Goal: Complete application form

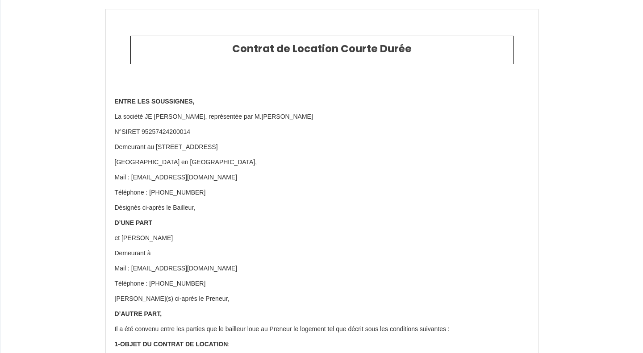
select select
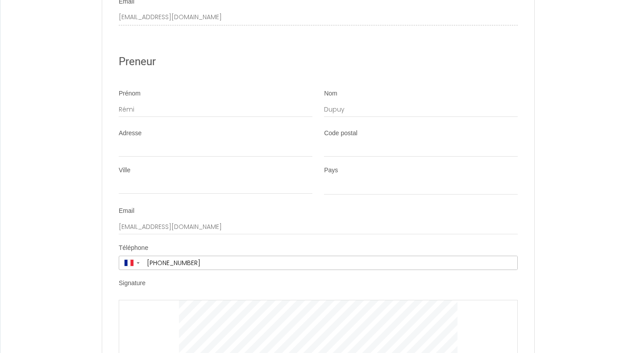
scroll to position [3959, 0]
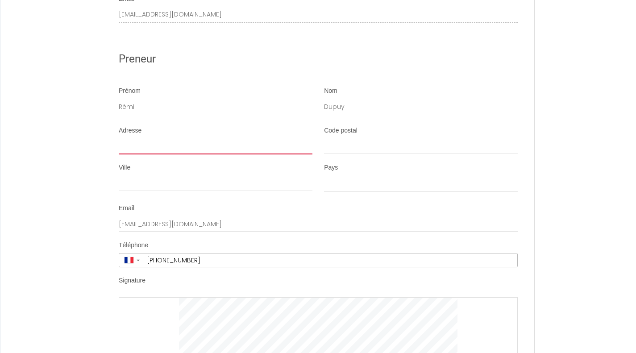
click at [210, 155] on input "Adresse" at bounding box center [216, 146] width 194 height 16
type input "[STREET_ADDRESS][PERSON_NAME]"
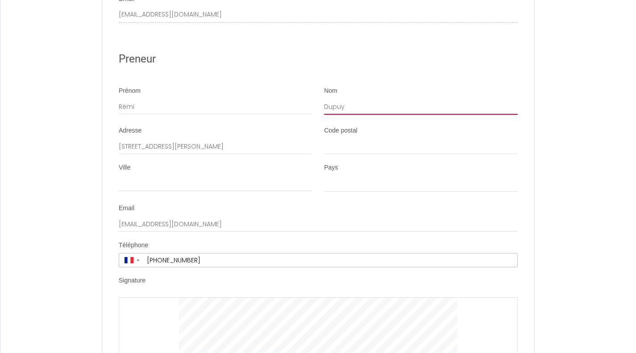
type input "DUPUY"
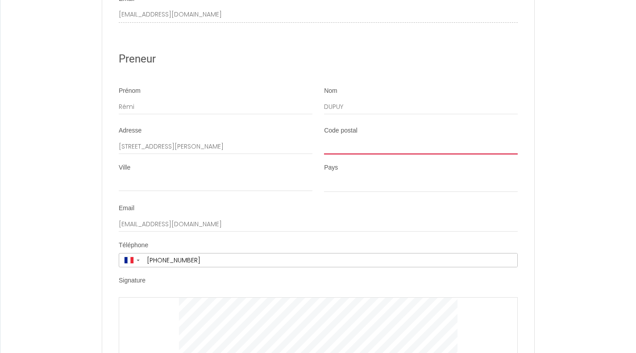
type input "87410"
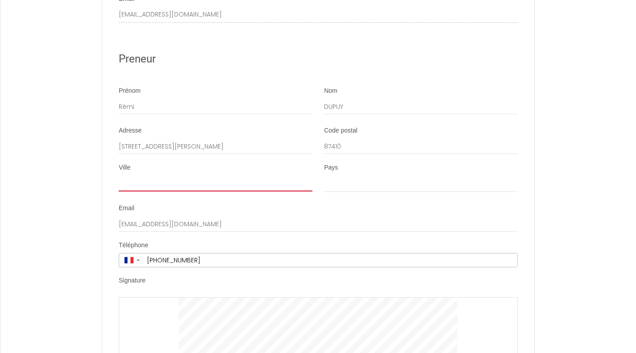
type input "LE [GEOGRAPHIC_DATA]"
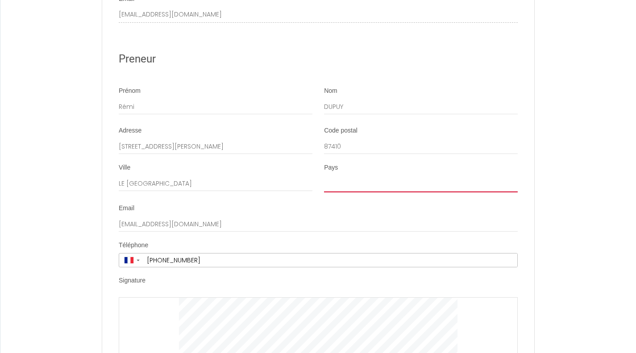
select select "FR"
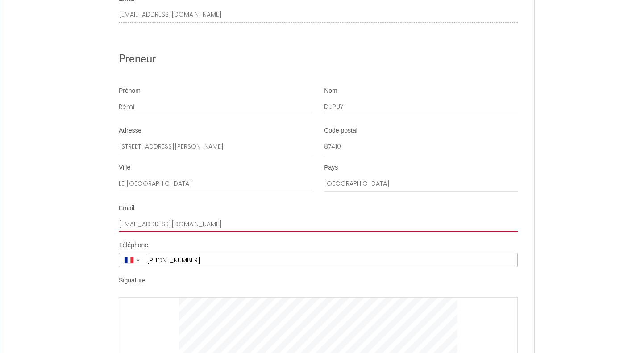
type input "[EMAIL_ADDRESS][DOMAIN_NAME]"
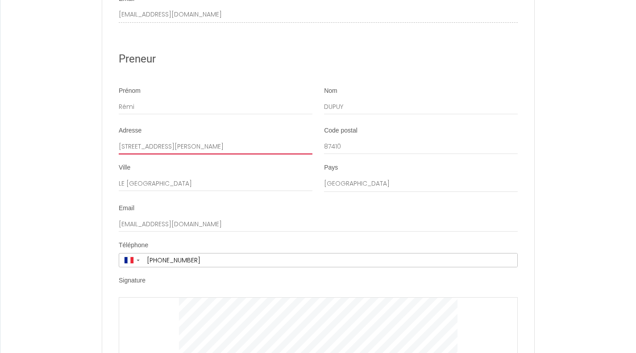
type input "[PHONE_NUMBER]"
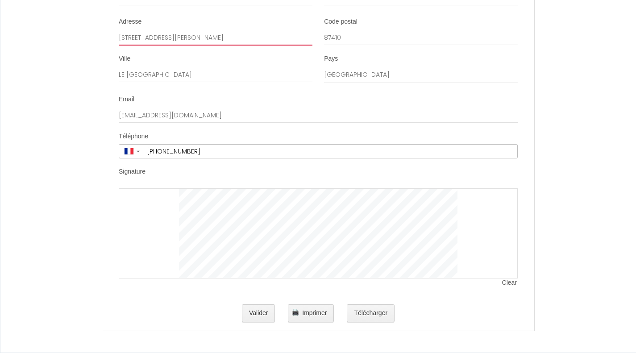
scroll to position [4078, 0]
click at [510, 283] on span "Clear" at bounding box center [510, 283] width 16 height 9
click at [263, 313] on button "Valider" at bounding box center [258, 314] width 33 height 18
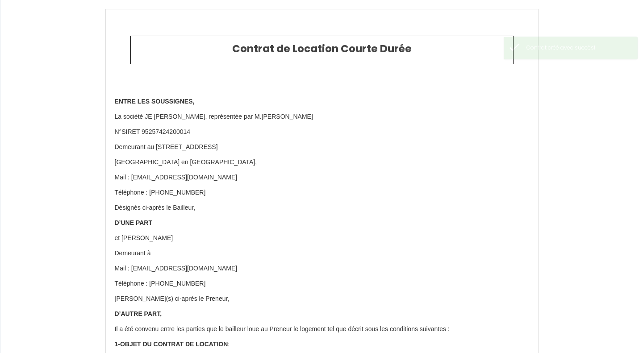
type input "45"
type input "252"
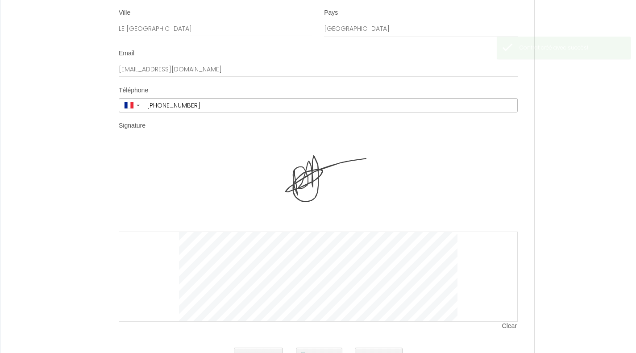
scroll to position [4167, 0]
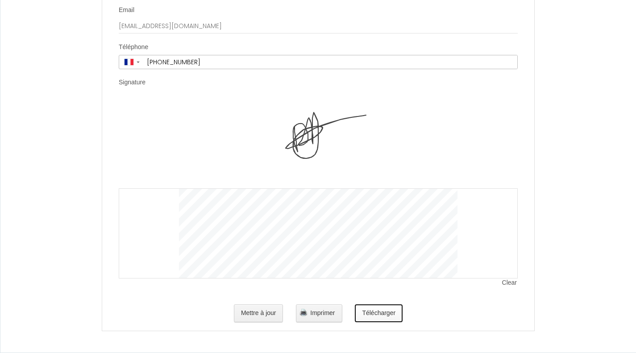
click at [365, 317] on button "Télécharger" at bounding box center [379, 314] width 48 height 18
